Goal: Task Accomplishment & Management: Manage account settings

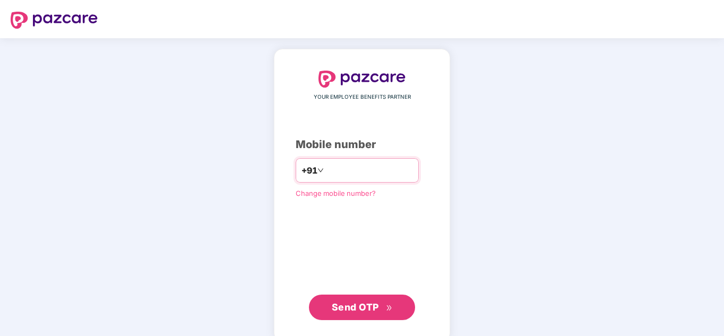
click at [338, 174] on input "number" at bounding box center [369, 170] width 87 height 17
type input "**********"
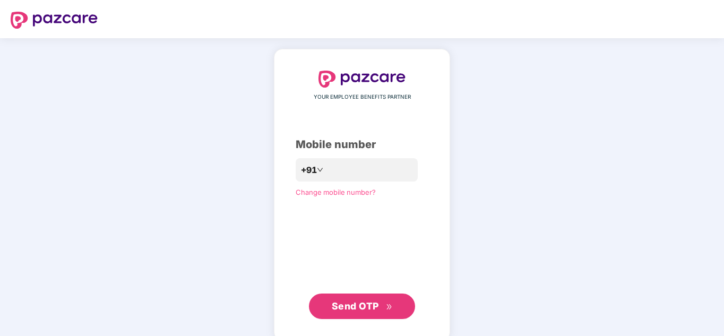
click at [381, 310] on span "Send OTP" at bounding box center [362, 306] width 61 height 15
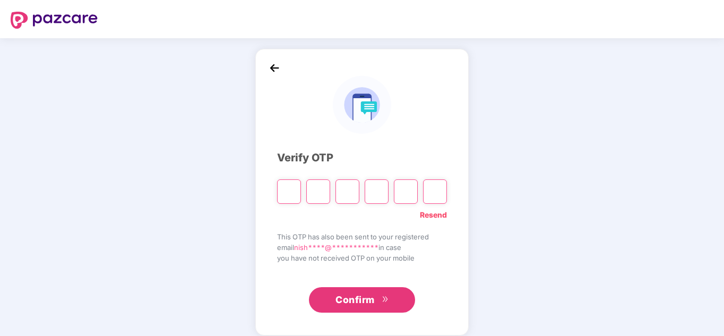
type input "*"
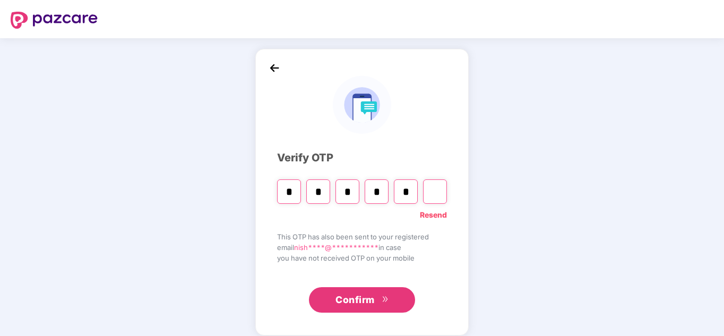
type input "*"
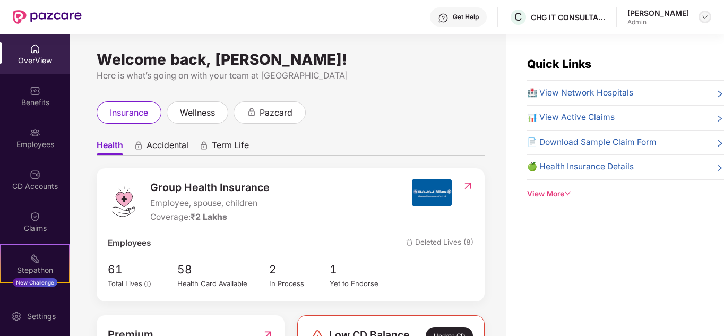
click at [705, 16] on img at bounding box center [705, 17] width 8 height 8
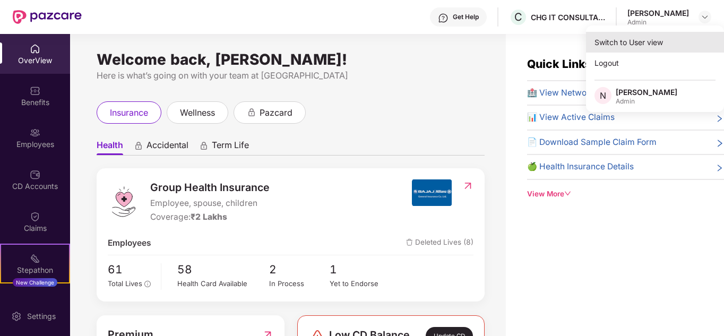
click at [648, 47] on div "Switch to User view" at bounding box center [655, 42] width 138 height 21
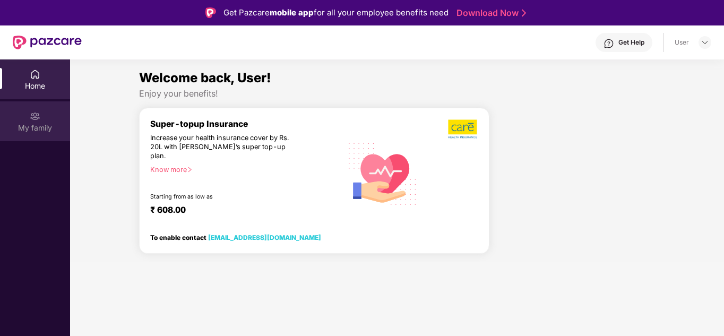
click at [32, 125] on div "My family" at bounding box center [35, 128] width 70 height 11
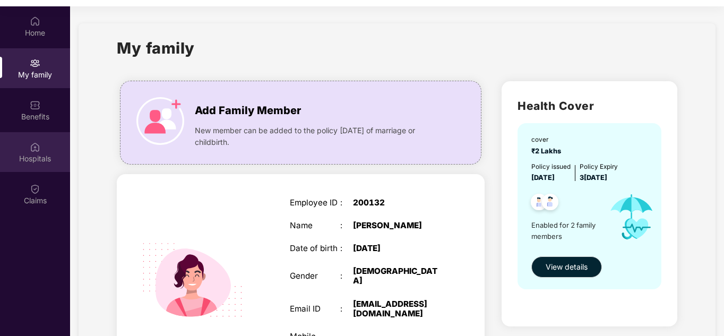
click at [27, 153] on div "Hospitals" at bounding box center [35, 158] width 70 height 11
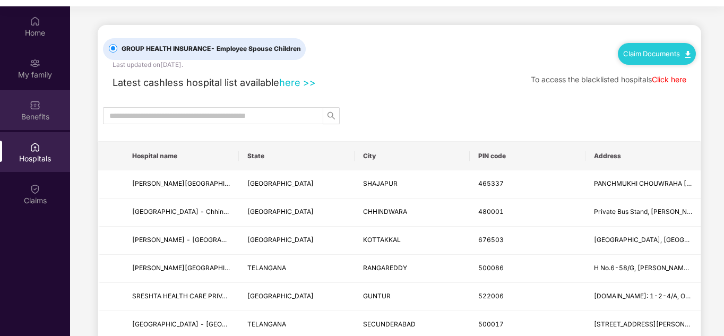
click at [48, 120] on div "Benefits" at bounding box center [35, 116] width 70 height 11
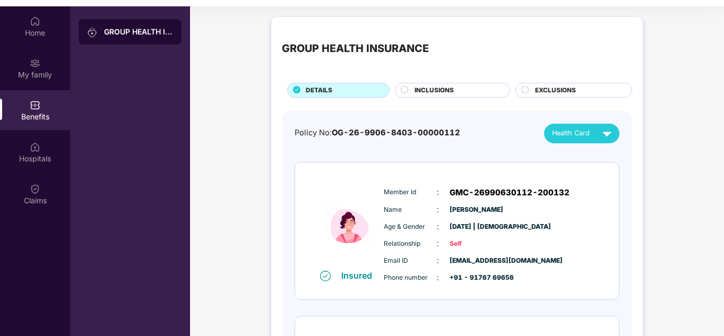
click at [428, 90] on span "INCLUSIONS" at bounding box center [434, 90] width 39 height 10
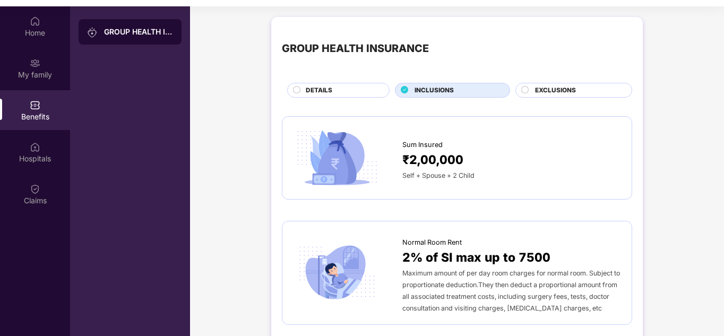
click at [536, 90] on span "EXCLUSIONS" at bounding box center [555, 90] width 41 height 10
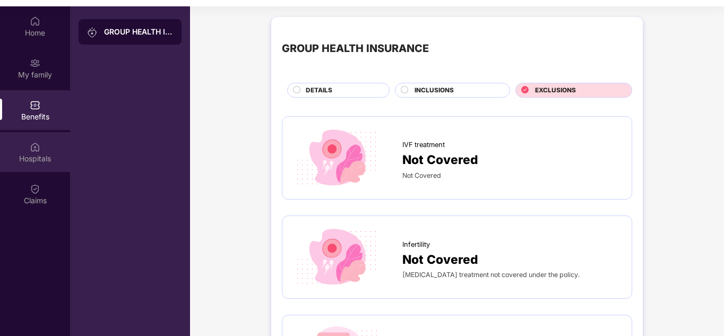
click at [24, 154] on div "Hospitals" at bounding box center [35, 158] width 70 height 11
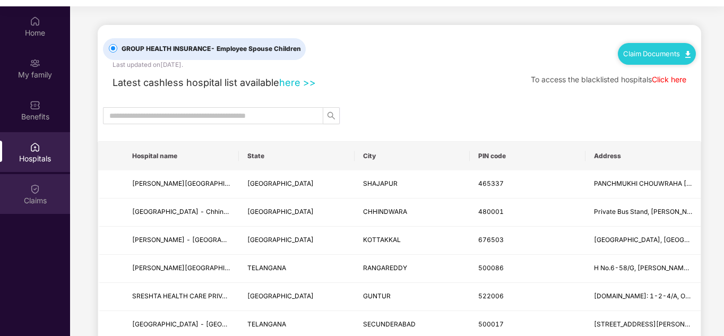
click at [47, 205] on div "Claims" at bounding box center [35, 200] width 70 height 11
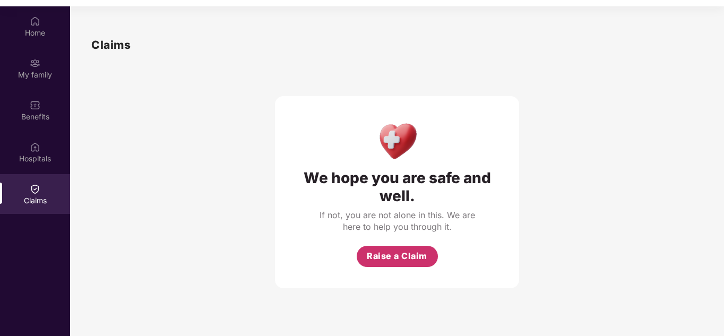
click at [391, 254] on span "Raise a Claim" at bounding box center [397, 255] width 61 height 13
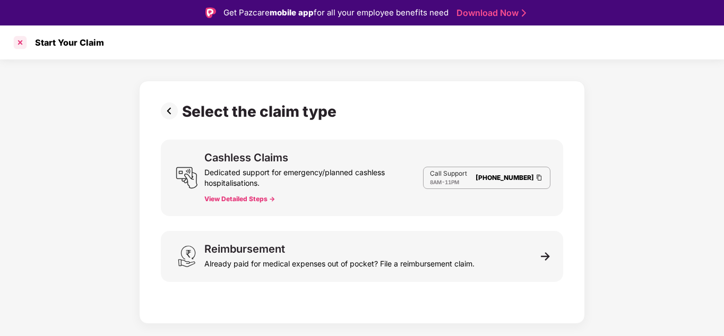
click at [25, 46] on div at bounding box center [20, 42] width 17 height 17
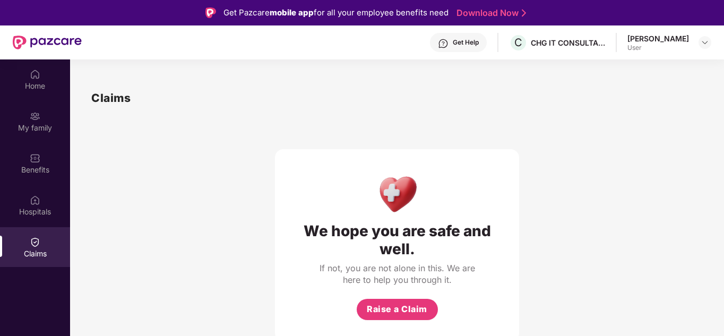
click at [487, 48] on div "Get Help" at bounding box center [458, 42] width 57 height 19
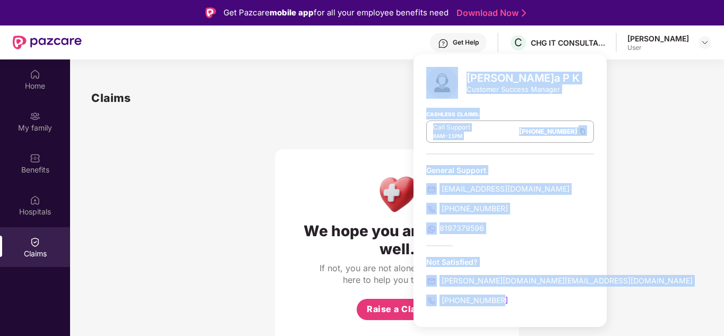
drag, startPoint x: 422, startPoint y: 73, endPoint x: 529, endPoint y: 298, distance: 249.1
click at [530, 298] on div "Deeksha P K Customer Success Manager Cashless Claims: Call Support 8AM - 11PM 0…" at bounding box center [509, 190] width 193 height 273
copy div "Deeksha P K Customer Success Manager Cashless Claims: Call Support 8AM - 11PM 0…"
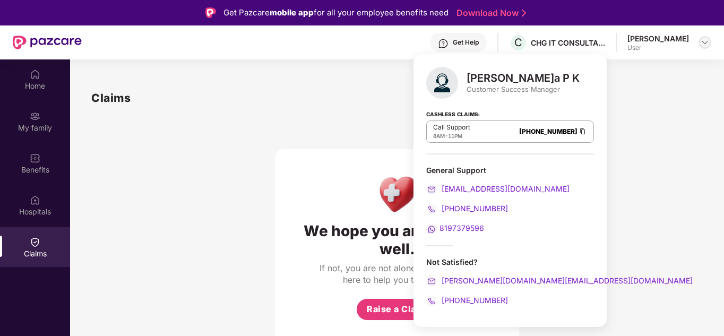
click at [699, 44] on div at bounding box center [705, 42] width 13 height 13
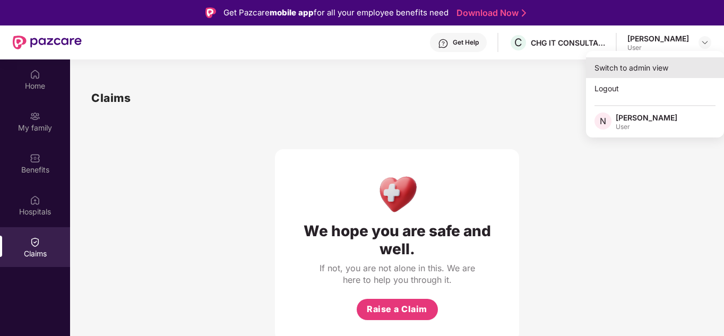
click at [667, 70] on div "Switch to admin view" at bounding box center [655, 67] width 138 height 21
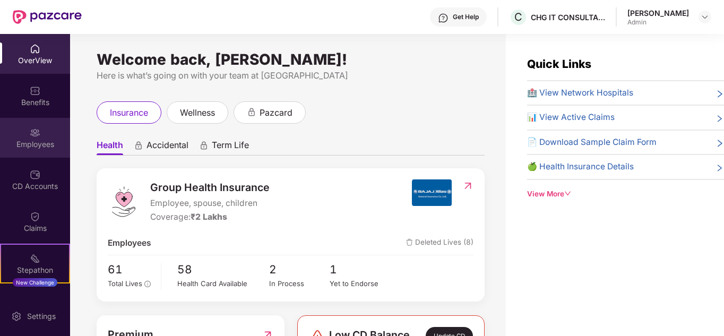
click at [35, 136] on img at bounding box center [35, 132] width 11 height 11
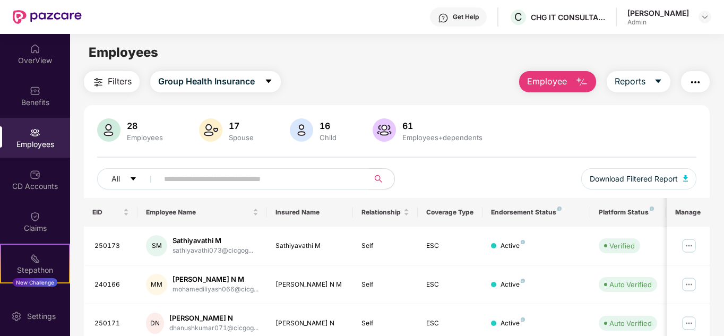
click at [538, 81] on span "Employee" at bounding box center [547, 81] width 40 height 13
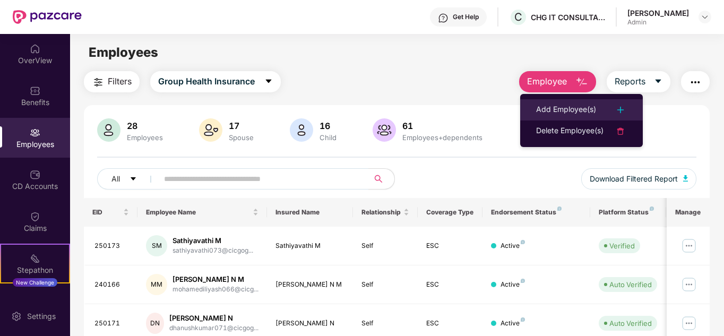
click at [563, 106] on div "Add Employee(s)" at bounding box center [566, 110] width 60 height 13
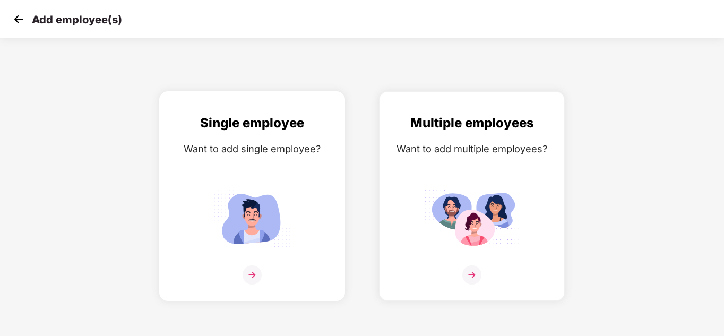
click at [317, 171] on div "Single employee Want to add single employee?" at bounding box center [251, 205] width 163 height 185
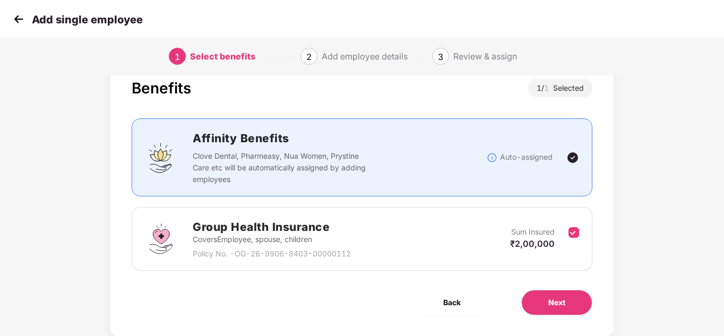
scroll to position [56, 0]
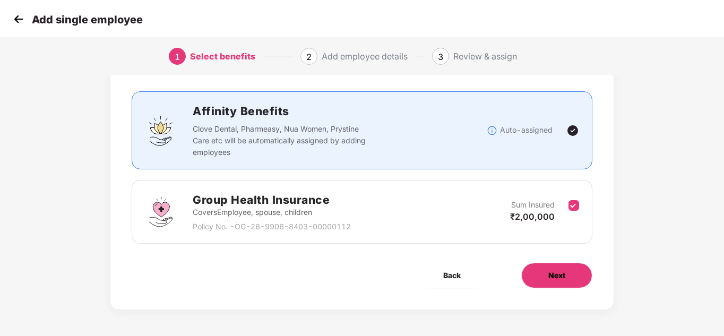
click at [554, 274] on span "Next" at bounding box center [556, 276] width 17 height 12
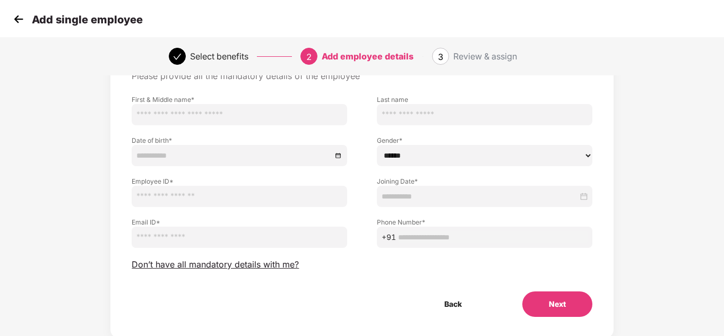
scroll to position [36, 0]
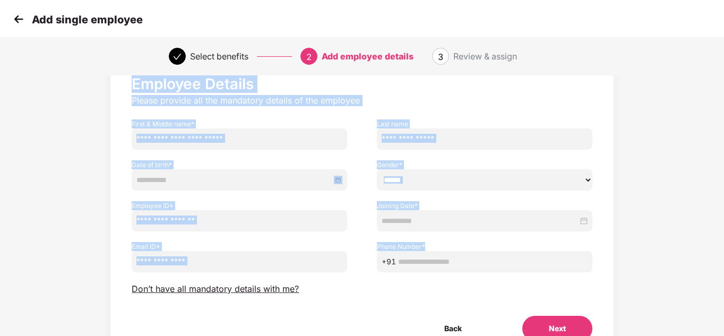
drag, startPoint x: 131, startPoint y: 80, endPoint x: 522, endPoint y: 240, distance: 422.8
click at [522, 240] on div "Employee Details Please provide all the mandatory details of the employee First…" at bounding box center [361, 207] width 503 height 312
copy div "Employee Details Please provide all the mandatory details of the employee First…"
